Goal: Transaction & Acquisition: Purchase product/service

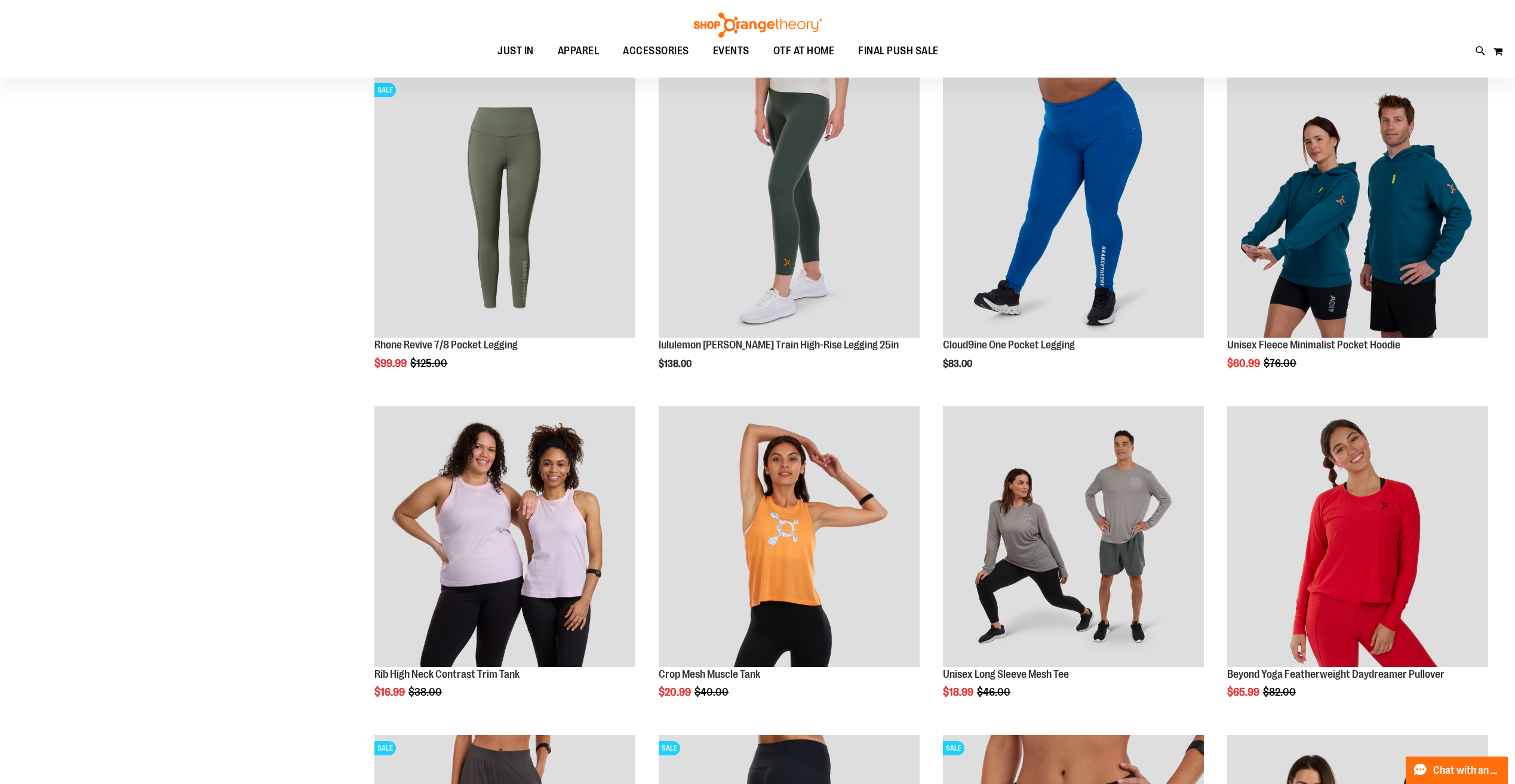
scroll to position [128, 0]
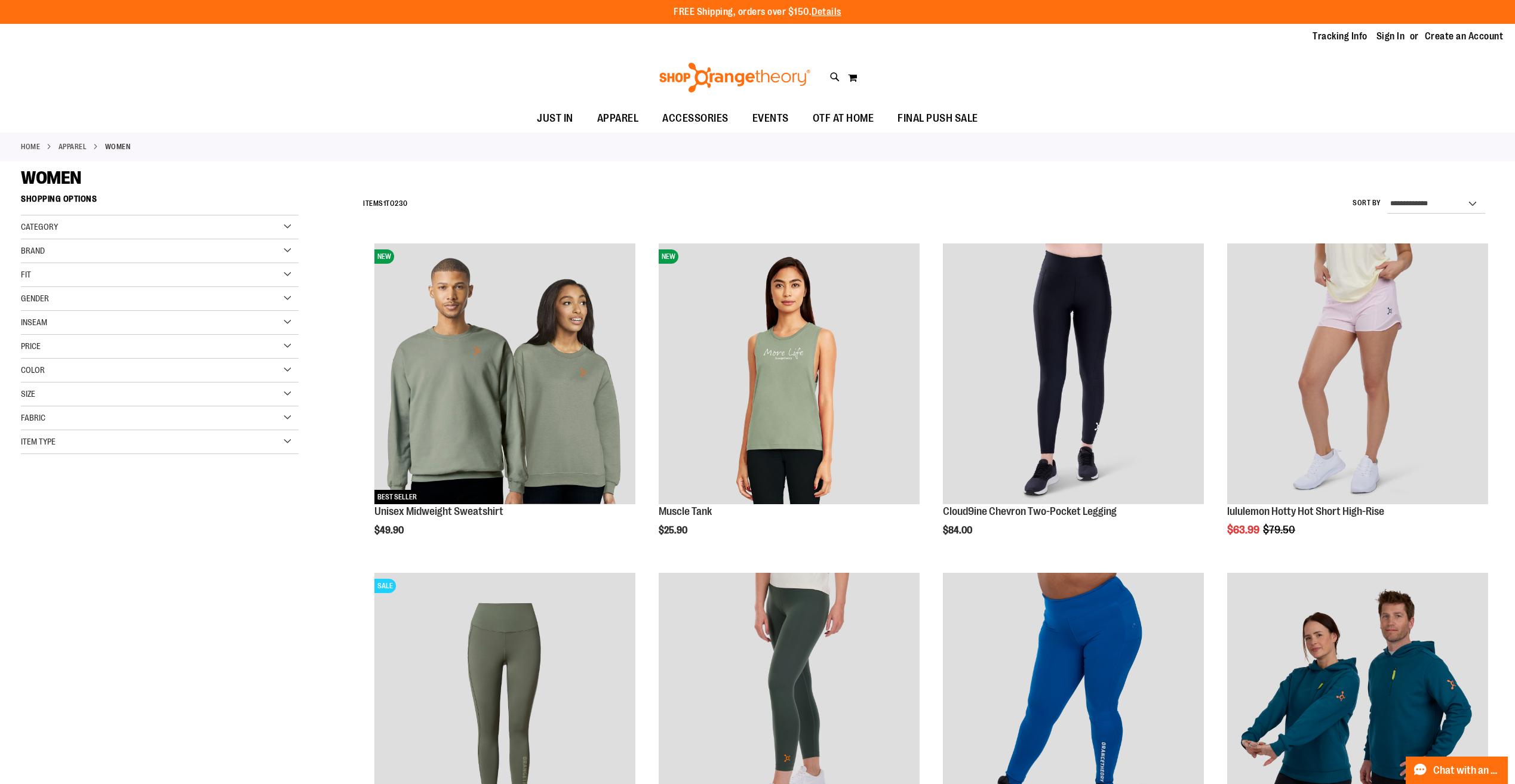
click at [50, 228] on span "Category" at bounding box center [39, 227] width 37 height 10
click at [75, 219] on div "Category" at bounding box center [159, 227] width 278 height 24
click at [61, 254] on div "Brand" at bounding box center [159, 251] width 278 height 24
click at [48, 288] on link "lululemon" at bounding box center [151, 288] width 266 height 12
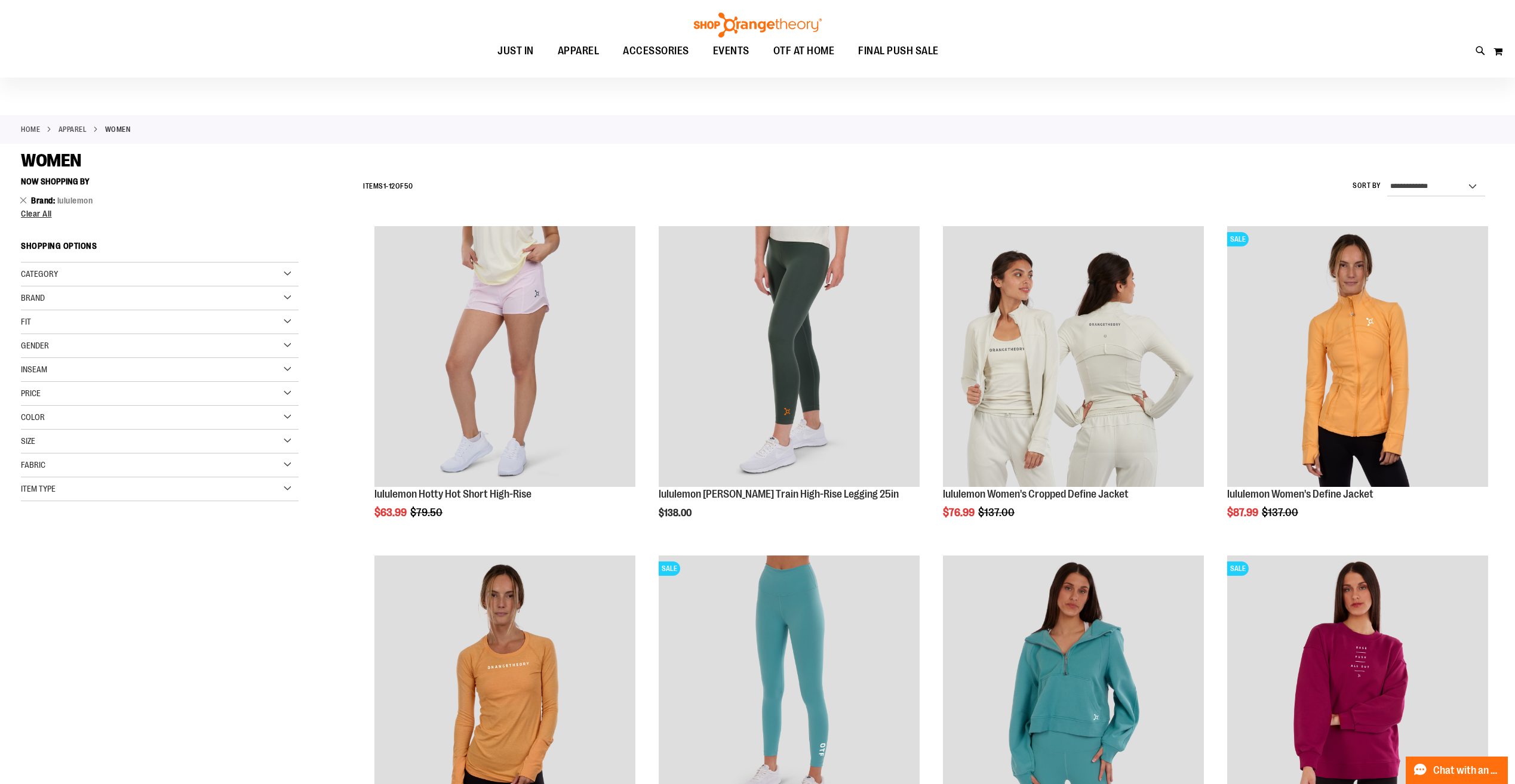
scroll to position [10, 0]
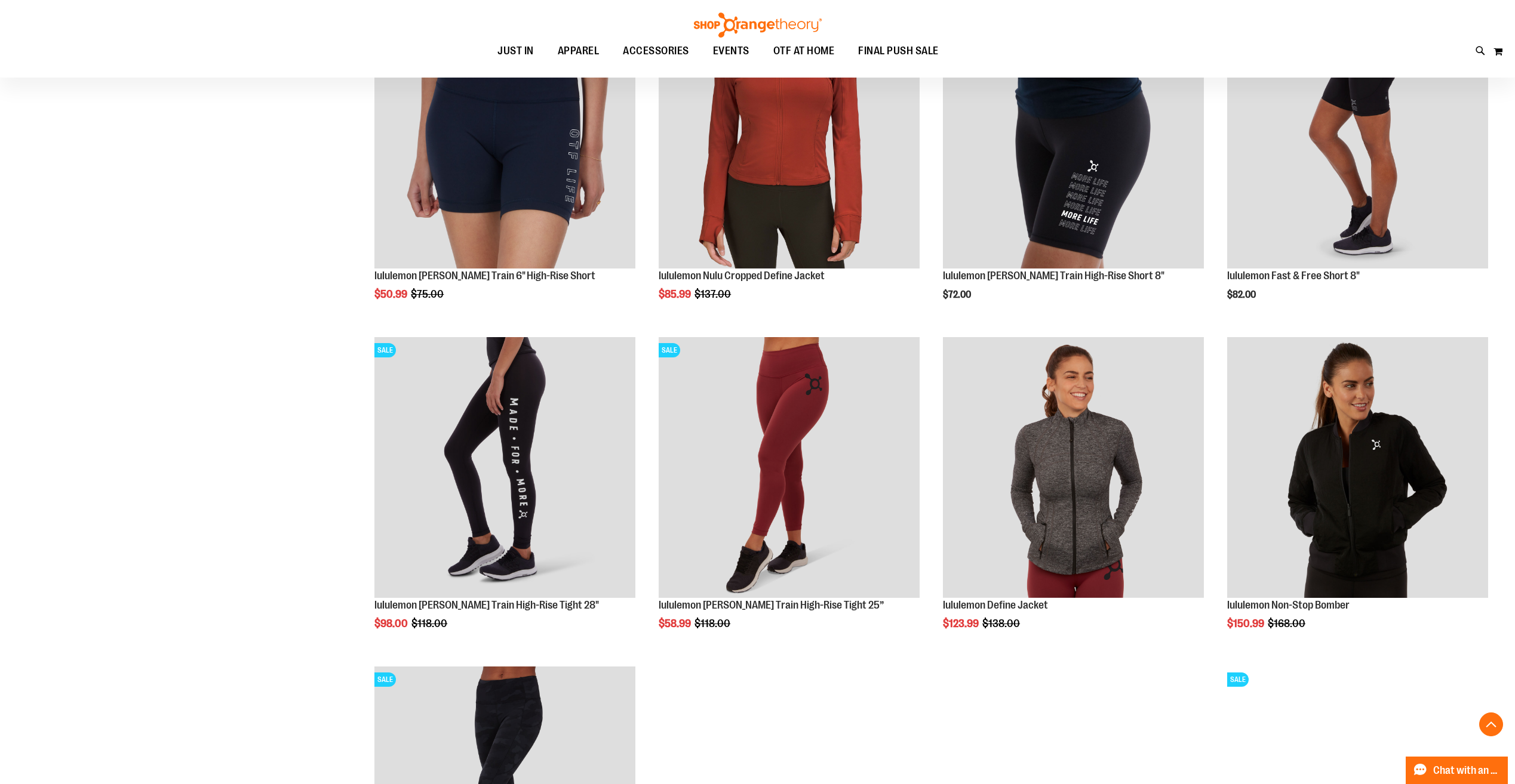
scroll to position [1230, 0]
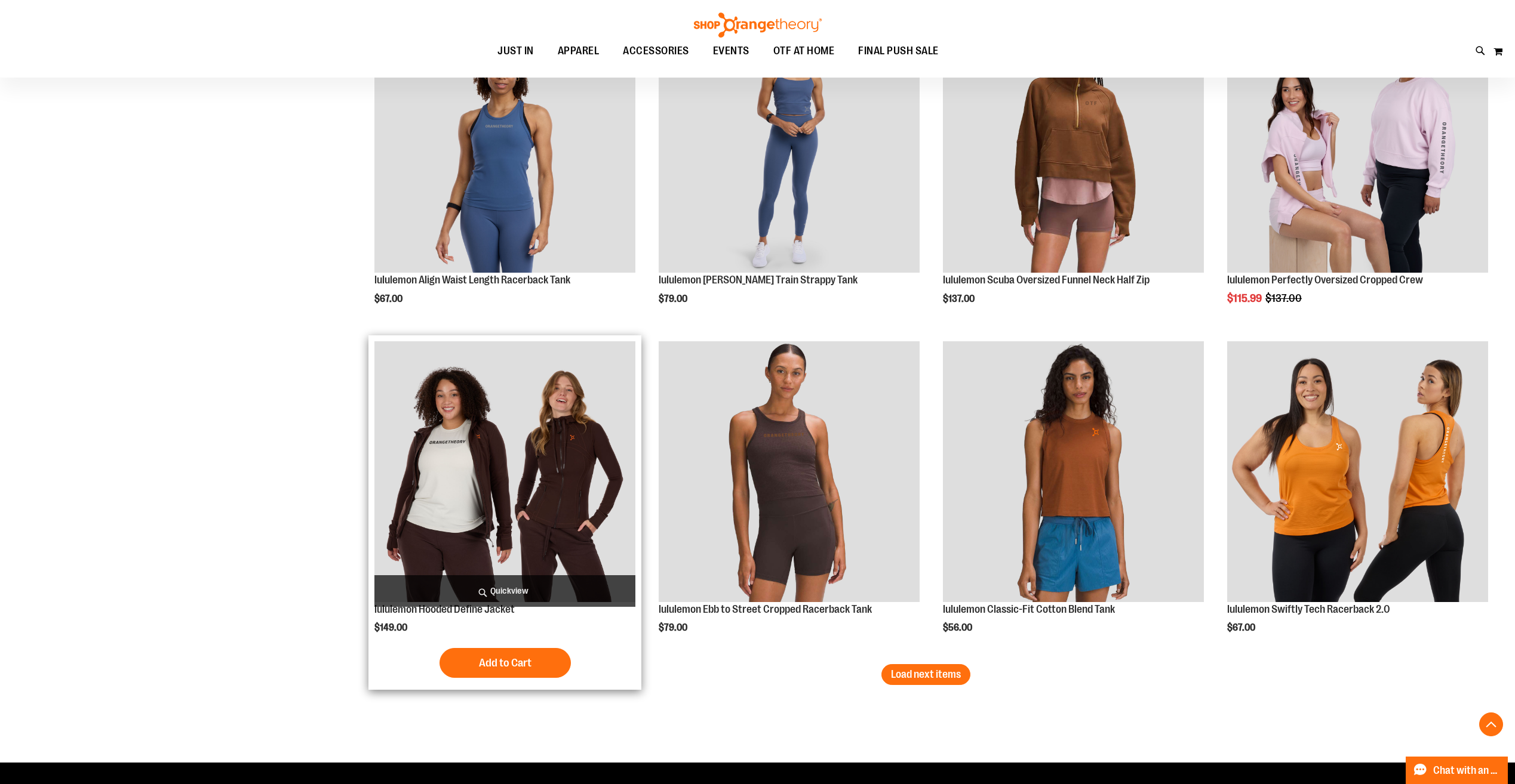
scroll to position [2543, 0]
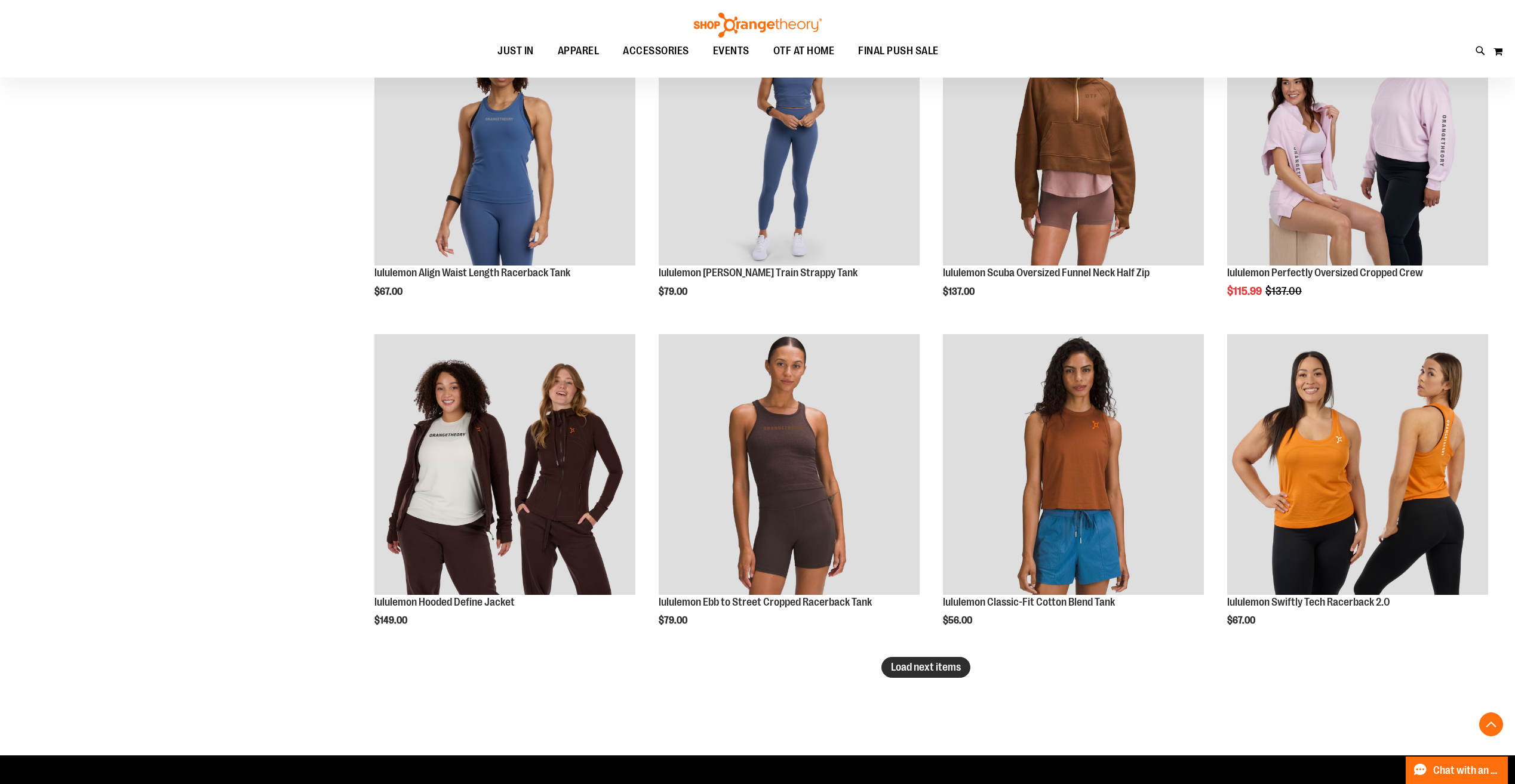
click at [910, 668] on span "Load next items" at bounding box center [925, 667] width 70 height 12
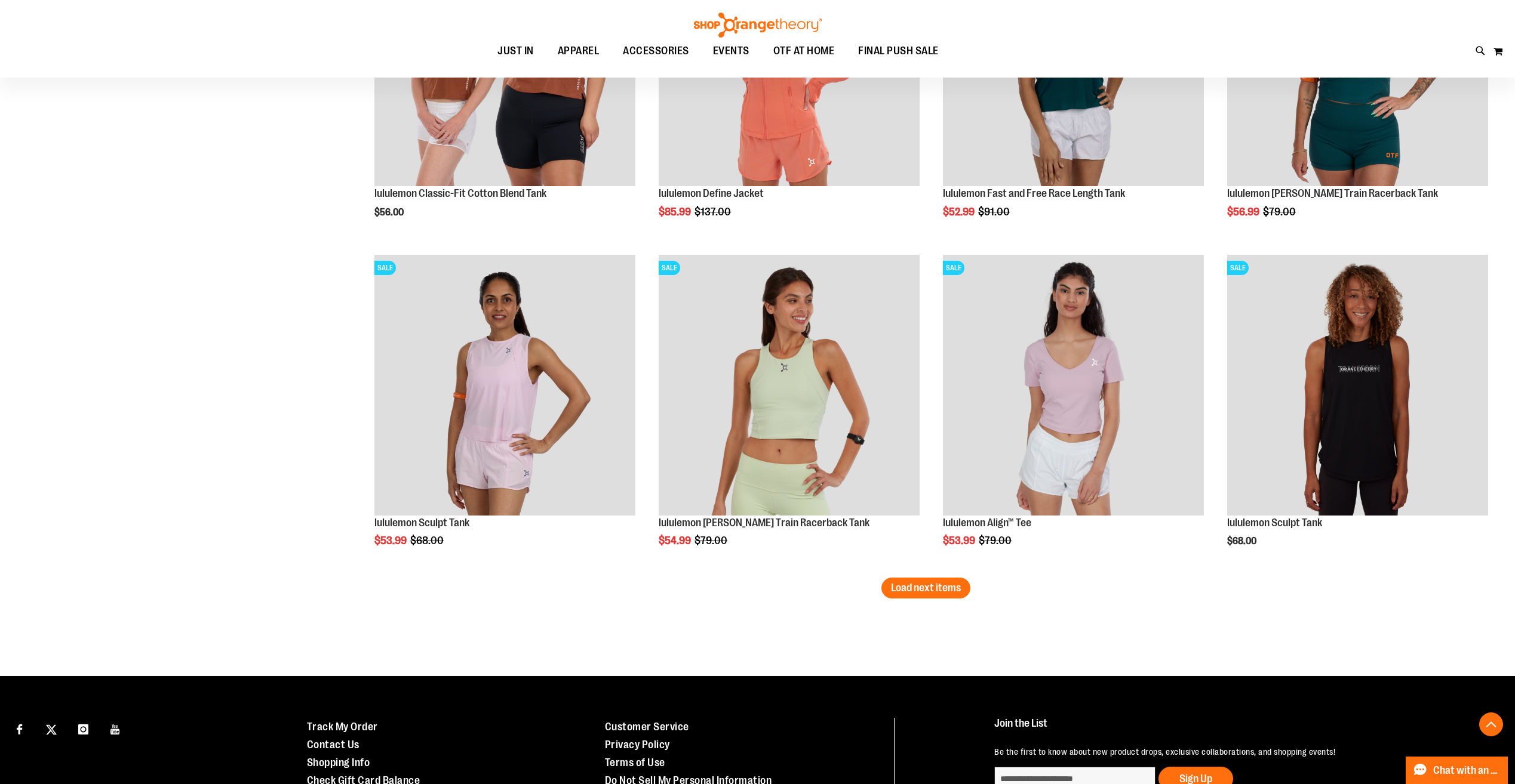
scroll to position [3617, 0]
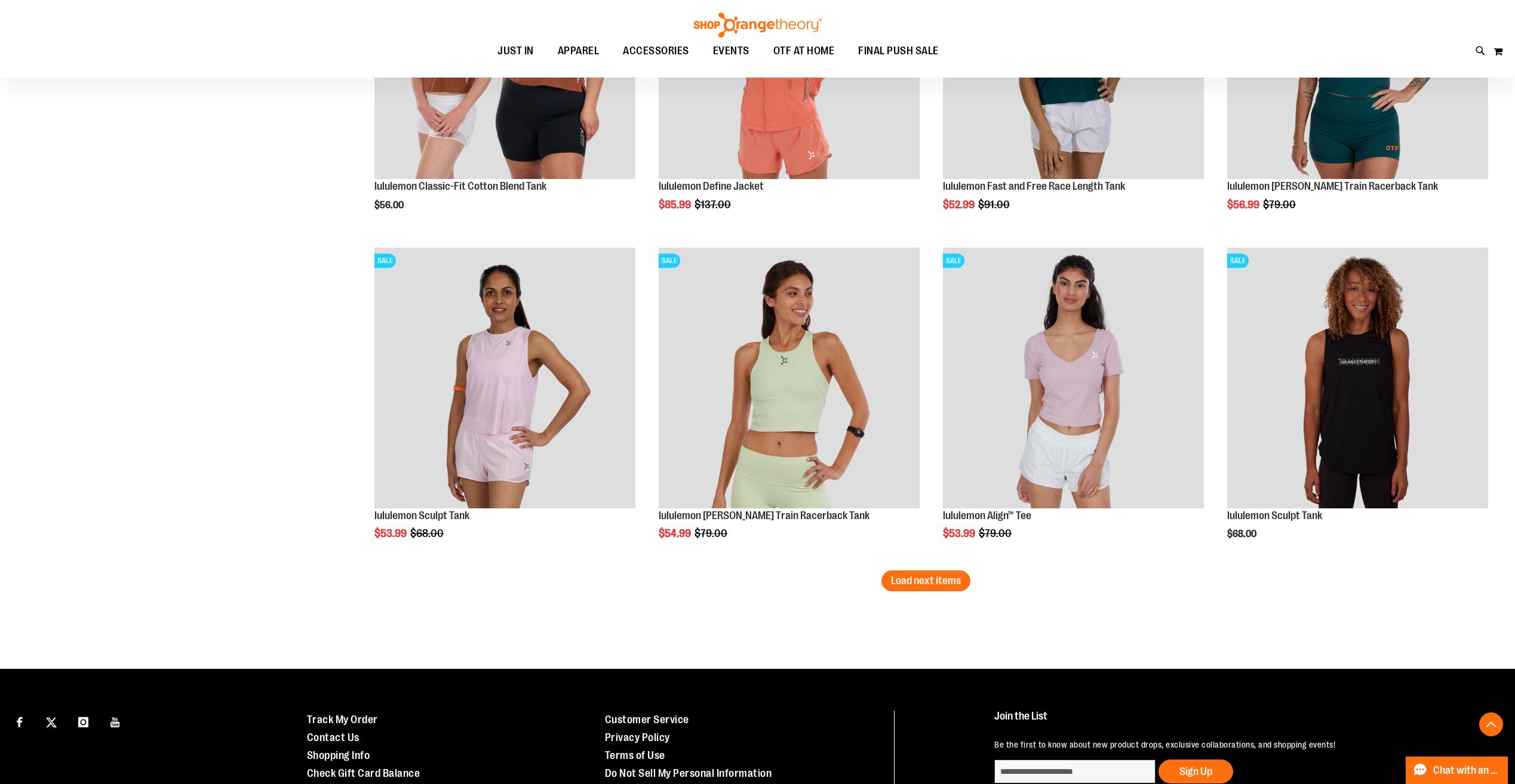
click at [903, 583] on span "Load next items" at bounding box center [925, 580] width 70 height 12
